Goal: Find specific page/section: Find specific page/section

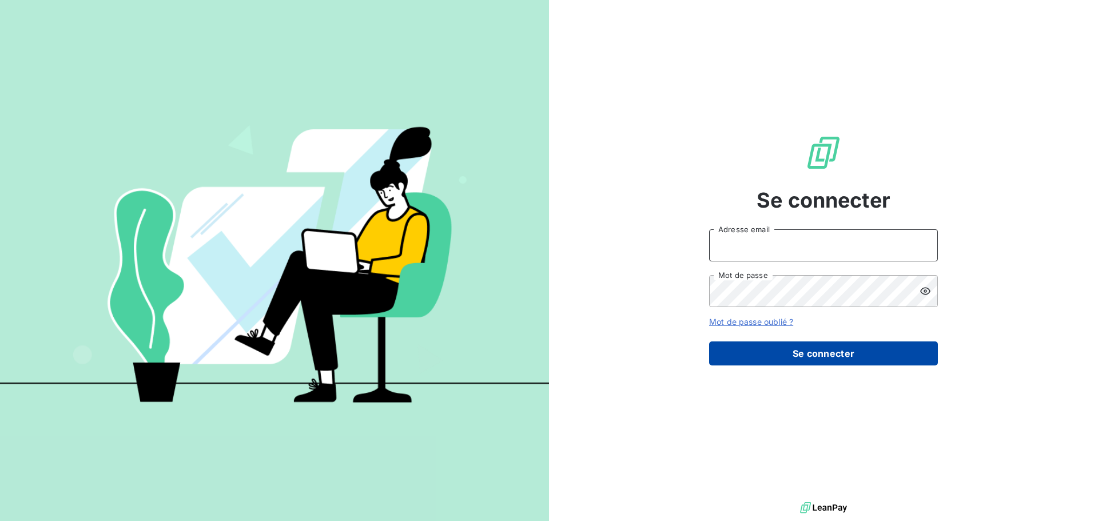
type input "[EMAIL_ADDRESS][DOMAIN_NAME]"
click at [809, 342] on button "Se connecter" at bounding box center [823, 353] width 229 height 24
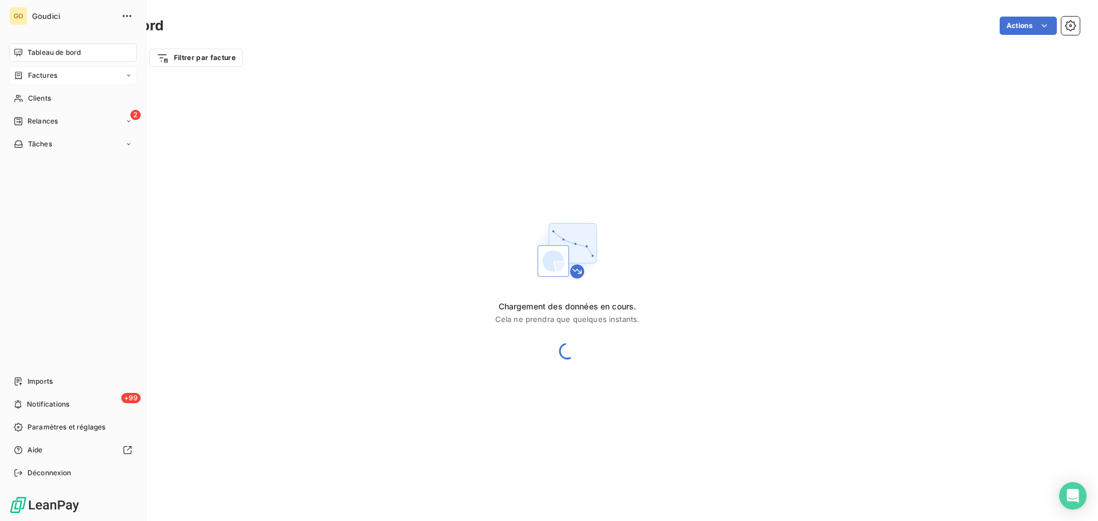
click at [34, 78] on span "Factures" at bounding box center [42, 75] width 29 height 10
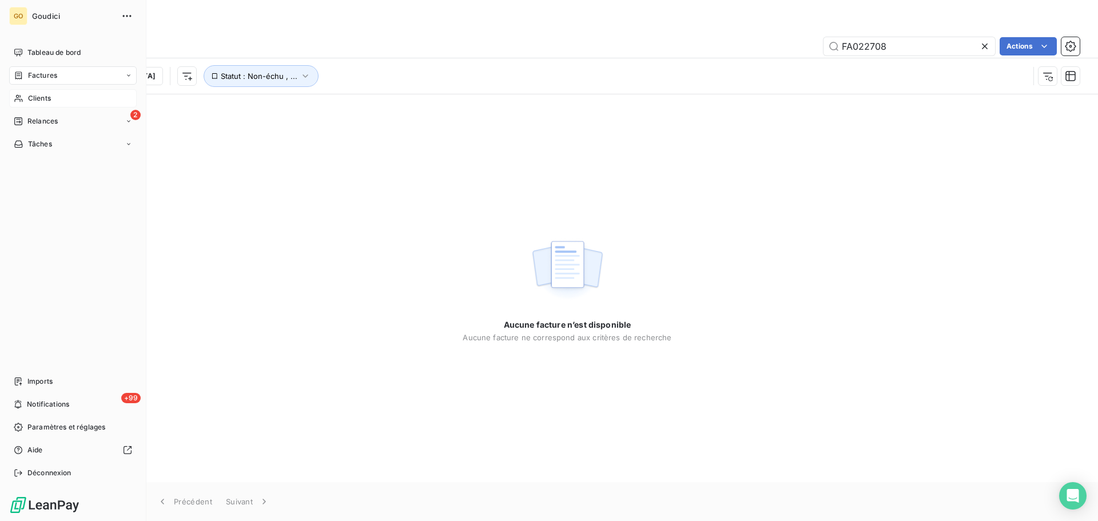
click at [35, 95] on span "Clients" at bounding box center [39, 98] width 23 height 10
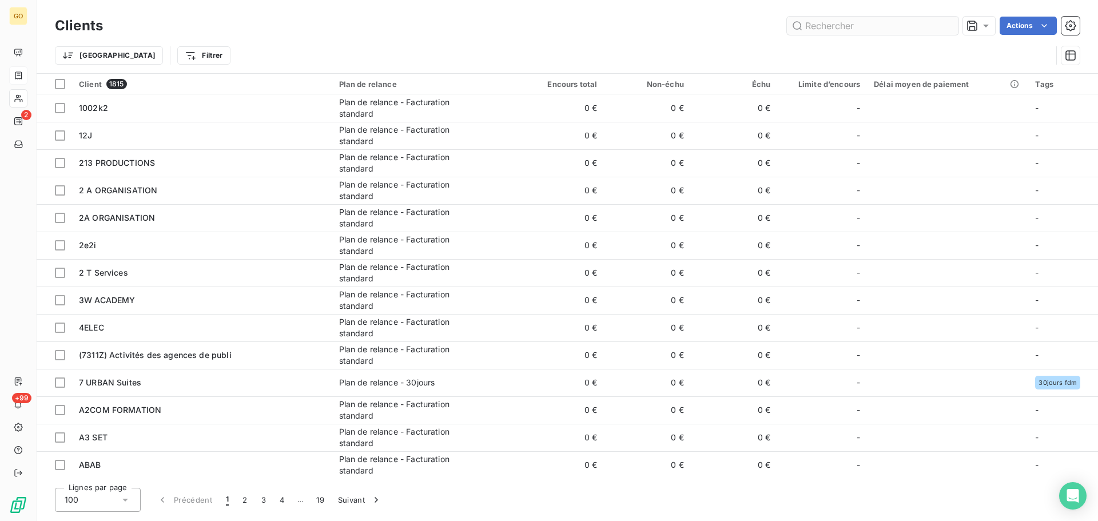
click at [856, 27] on input "text" at bounding box center [873, 26] width 172 height 18
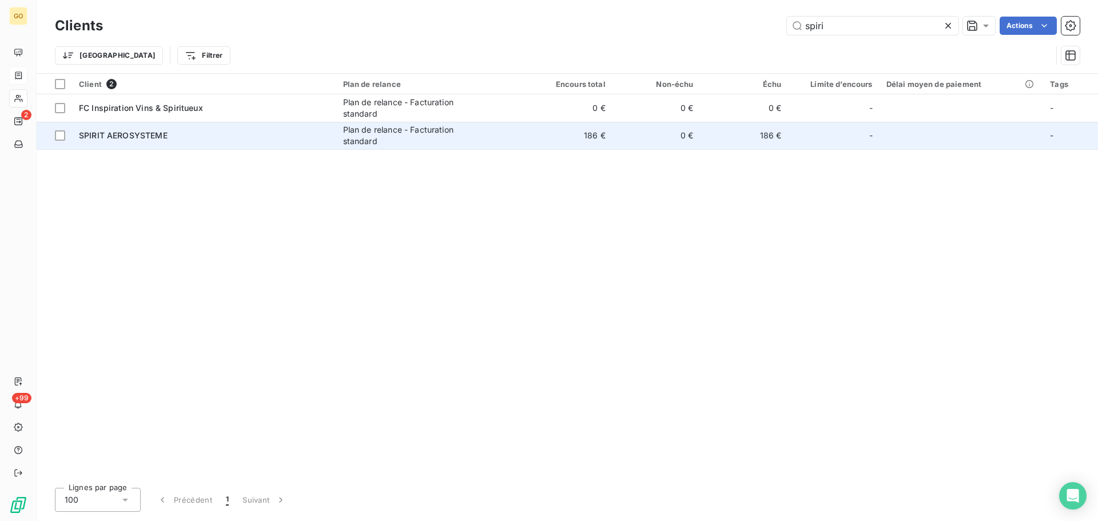
type input "spiri"
click at [425, 134] on div "Plan de relance - Facturation standard" at bounding box center [414, 135] width 143 height 23
